Goal: Task Accomplishment & Management: Use online tool/utility

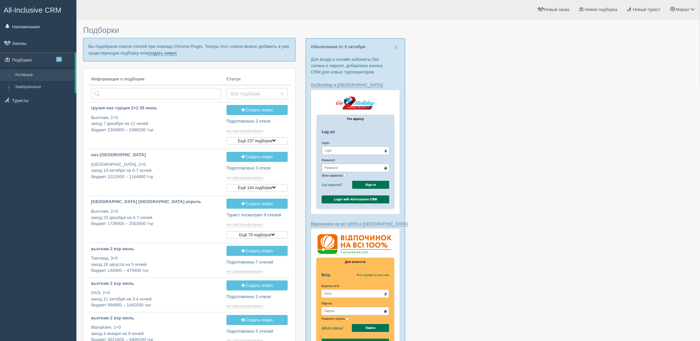
click at [169, 54] on link "создать новую" at bounding box center [161, 52] width 29 height 5
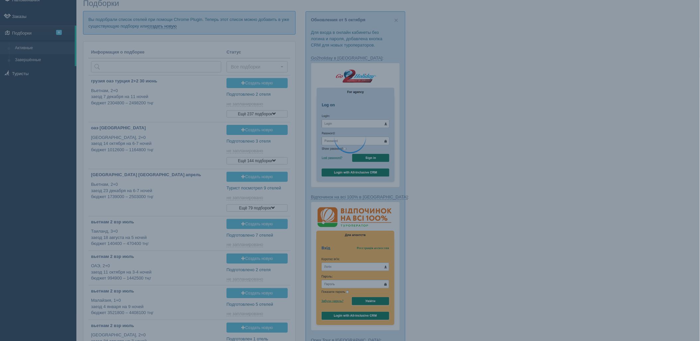
scroll to position [94, 0]
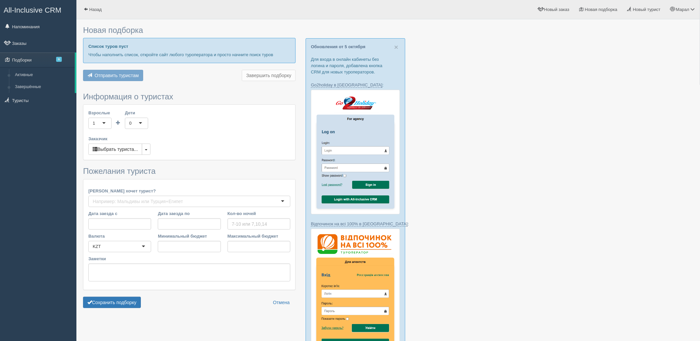
type input "10"
type input "1655400"
type input "2747600"
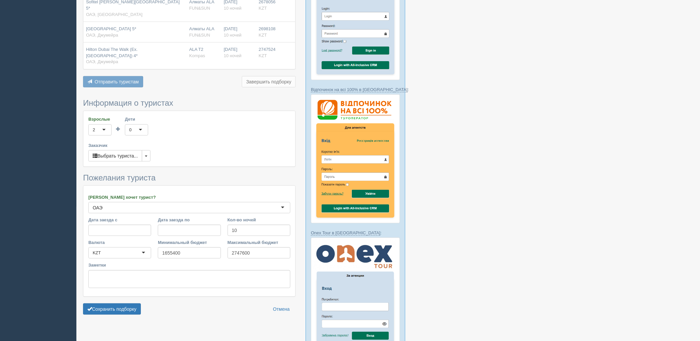
scroll to position [147, 0]
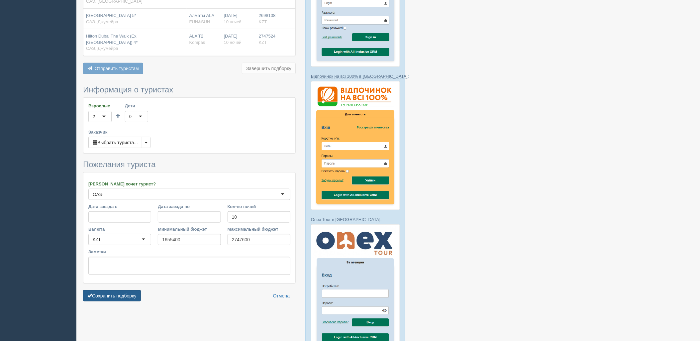
click at [127, 290] on button "Сохранить подборку" at bounding box center [112, 295] width 58 height 11
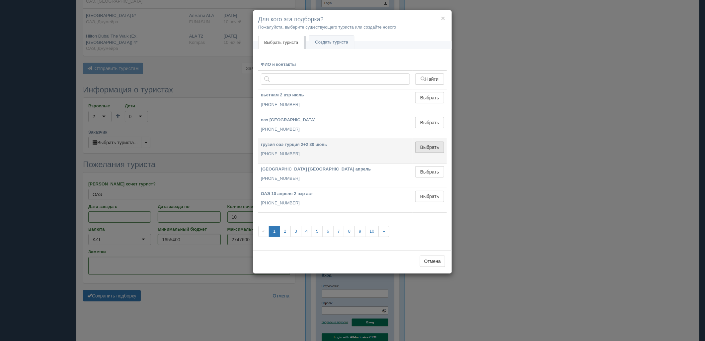
click at [424, 149] on button "Выбрать" at bounding box center [429, 146] width 29 height 11
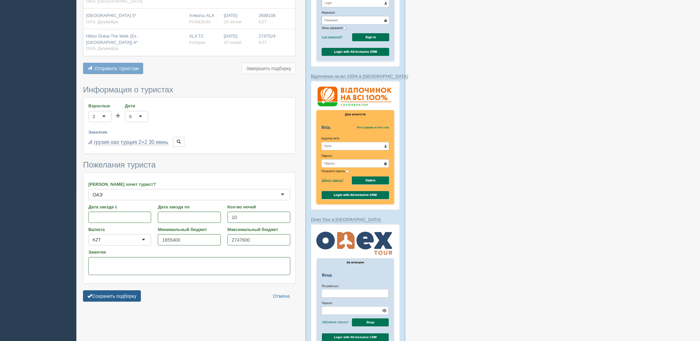
click at [114, 290] on button "Сохранить подборку" at bounding box center [112, 295] width 58 height 11
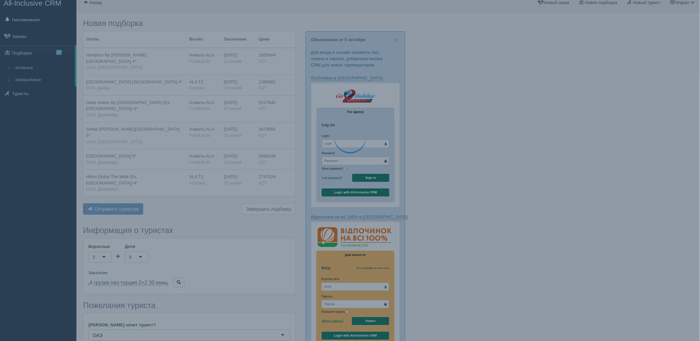
scroll to position [0, 0]
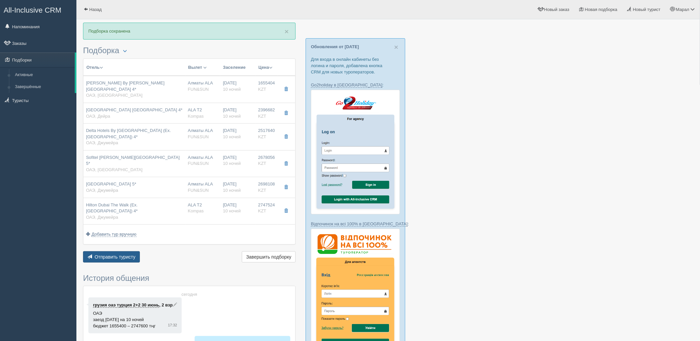
click at [108, 254] on span "Отправить туристу" at bounding box center [115, 256] width 41 height 5
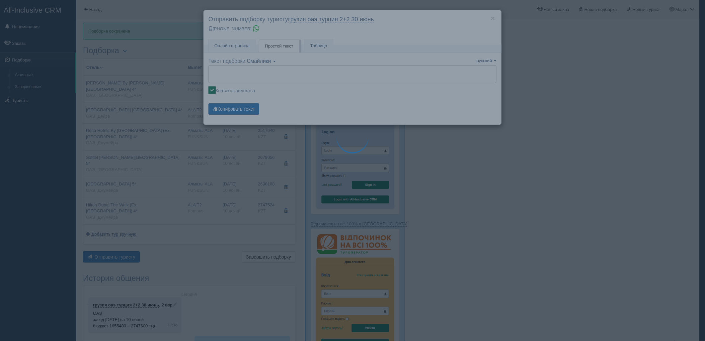
type textarea "🌞 Добрый день! Предлагаем Вам рассмотреть следующие варианты: 🌎 ОАЭ, Рас-эль-Ха…"
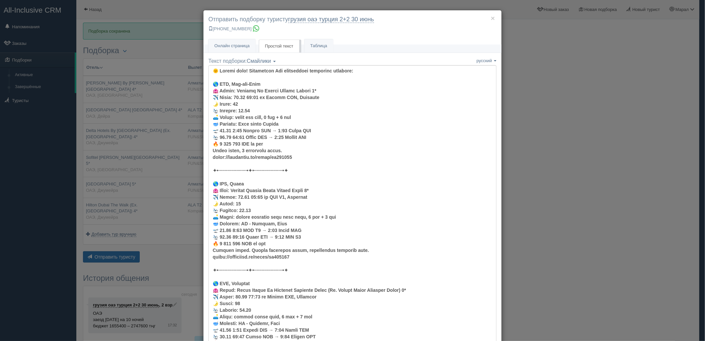
click at [227, 37] on div "× Отправить подборку туристу грузия оаэ турция 2+2 30 июнь +7 701 880 5580" at bounding box center [353, 27] width 298 height 35
click at [232, 45] on span "Онлайн страница" at bounding box center [232, 45] width 35 height 5
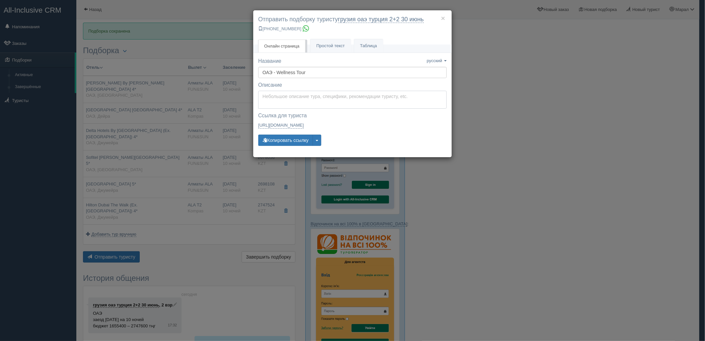
type textarea "Здравствуйте! Ниже представлены варианты туров для Вас. Для просмотра описания …"
click at [274, 103] on textarea "Здравствуйте! Ниже представлены варианты туров для Вас. Для просмотра описания …" at bounding box center [352, 100] width 189 height 18
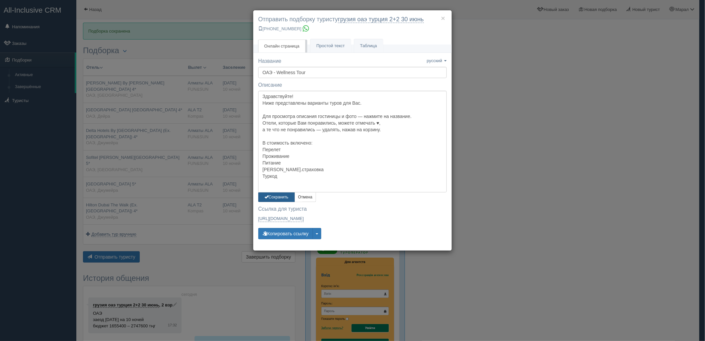
click at [277, 197] on button "Сохранить" at bounding box center [276, 197] width 37 height 10
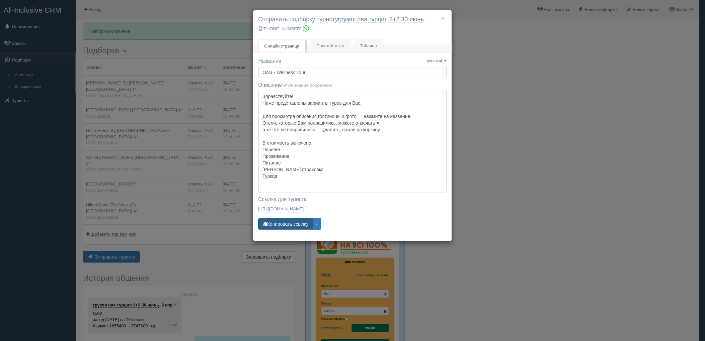
click at [288, 221] on button "Копировать ссылку" at bounding box center [285, 223] width 55 height 11
click at [622, 173] on div "× Отправить подборку туристу грузия оаэ турция 2+2 30 июнь +7 701 880 5580 Онла…" at bounding box center [352, 170] width 705 height 341
